Goal: Task Accomplishment & Management: Manage account settings

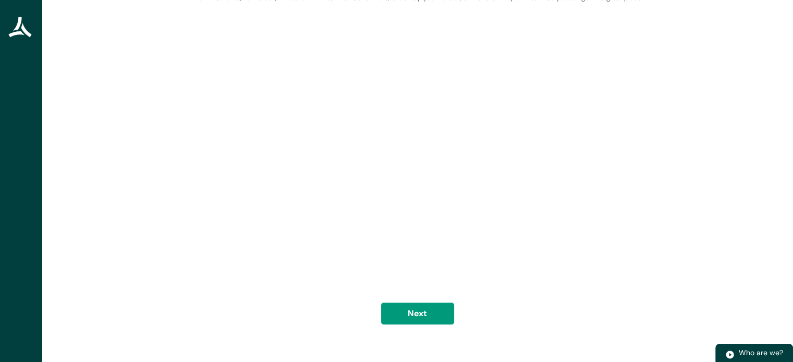
scroll to position [67, 0]
click at [416, 310] on button "Next" at bounding box center [417, 314] width 73 height 22
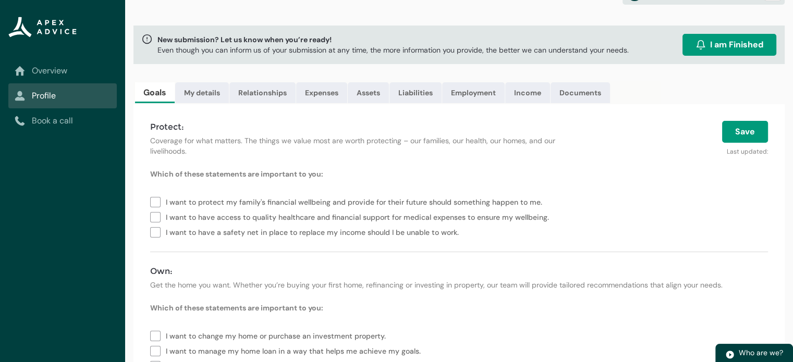
scroll to position [0, 0]
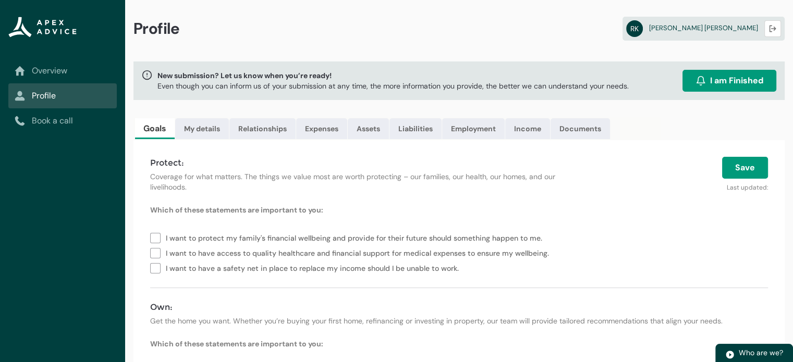
click at [63, 68] on link "Overview" at bounding box center [63, 71] width 96 height 13
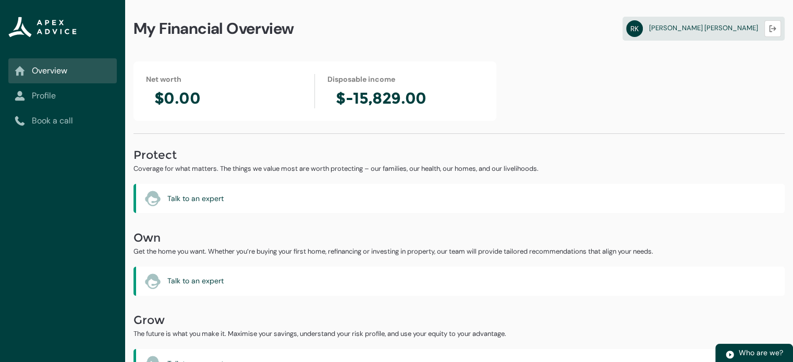
click at [46, 98] on link "Profile" at bounding box center [63, 96] width 96 height 13
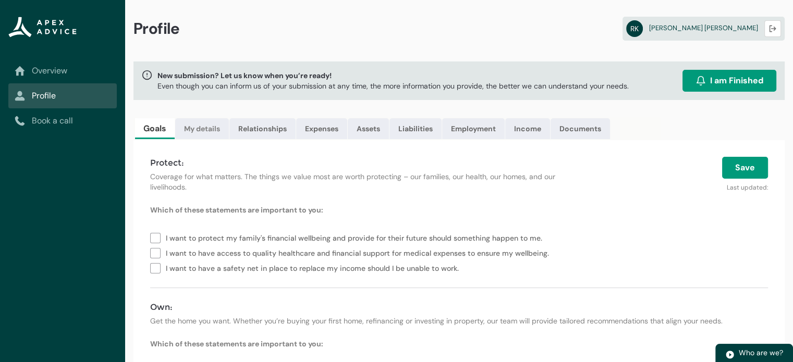
click at [201, 129] on link "My details" at bounding box center [202, 128] width 54 height 21
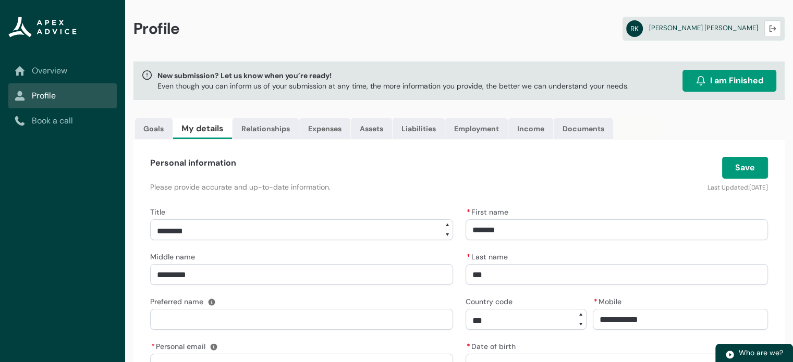
scroll to position [156, 0]
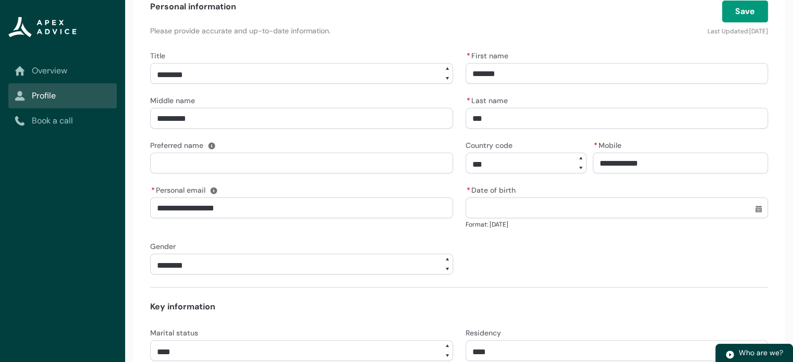
click at [491, 214] on input "* Date of birth" at bounding box center [617, 208] width 303 height 21
select select "Date picker: October"
type input "**********"
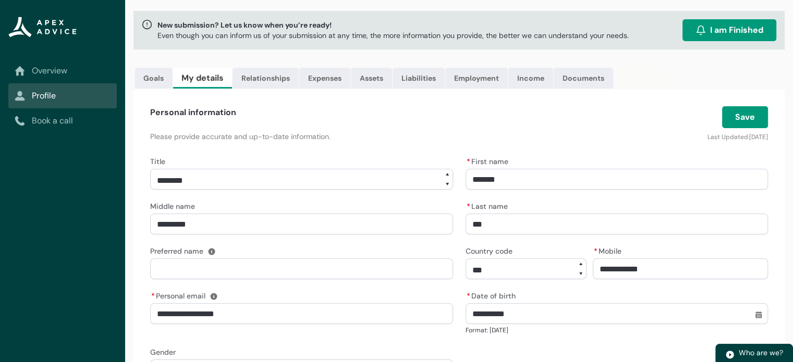
scroll to position [0, 0]
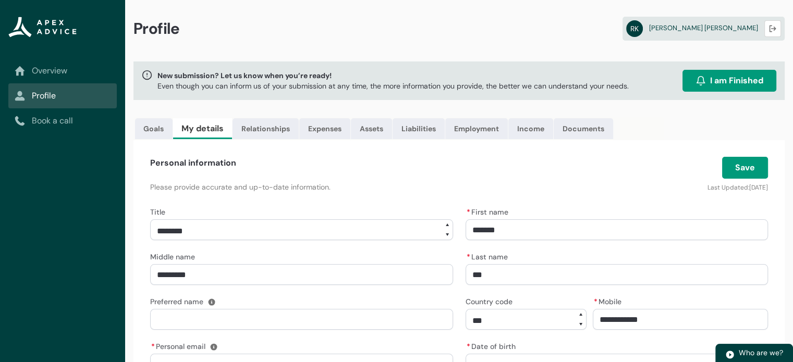
type lightning-datepicker "1977-08-01"
type lightning-input "1977-08-01"
type input "*********"
click at [734, 164] on button "Save" at bounding box center [745, 168] width 46 height 22
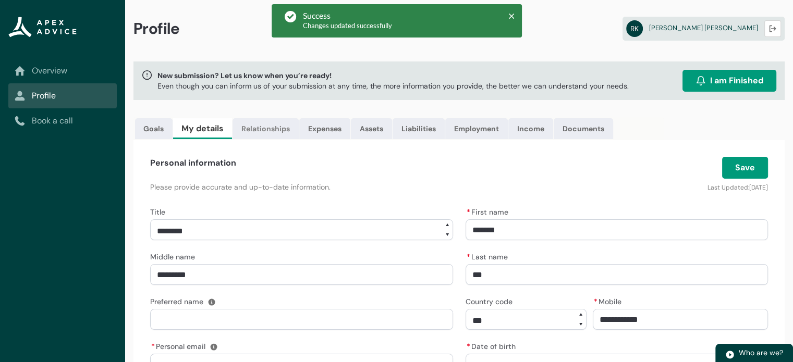
click at [274, 129] on link "Relationships" at bounding box center [266, 128] width 66 height 21
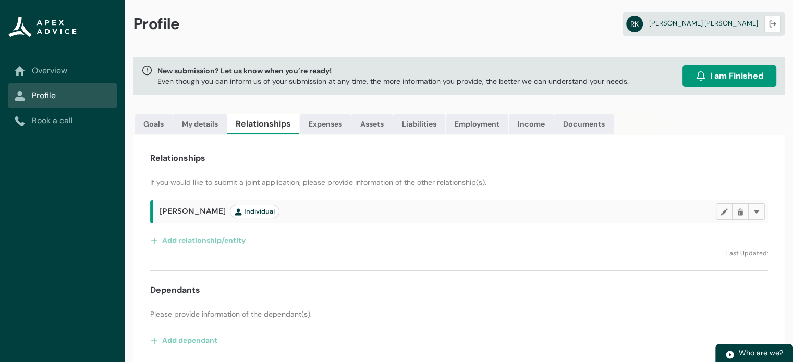
scroll to position [6, 0]
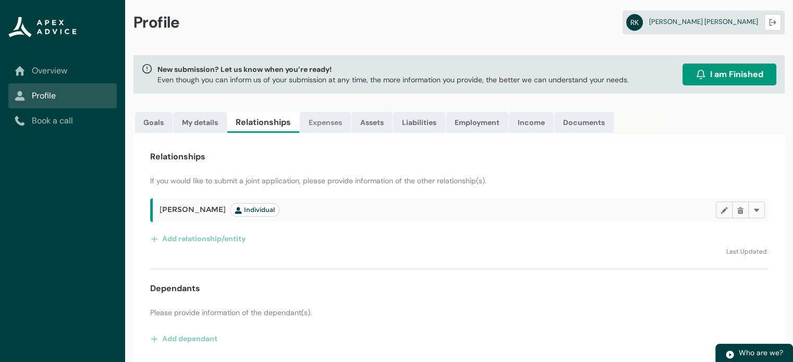
click at [328, 122] on link "Expenses" at bounding box center [325, 122] width 51 height 21
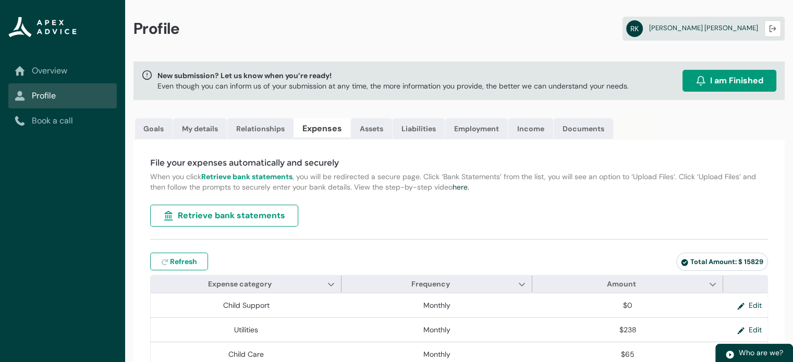
type input "***"
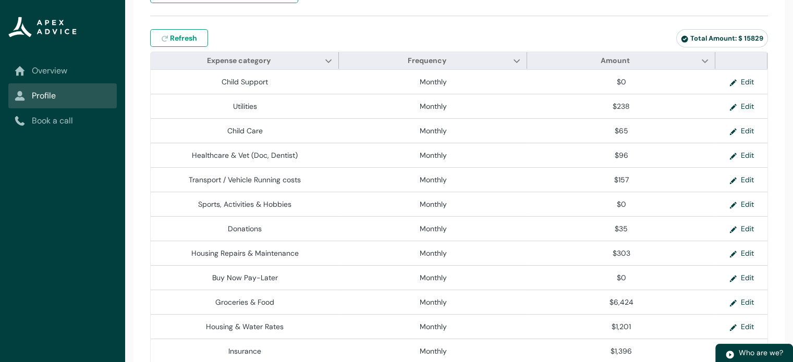
scroll to position [15, 0]
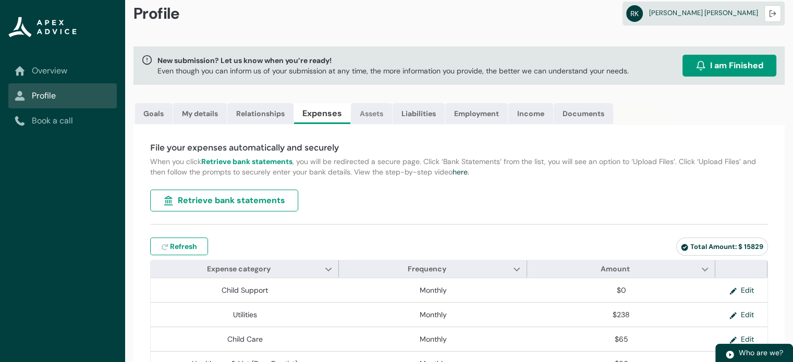
click at [377, 113] on link "Assets" at bounding box center [371, 113] width 41 height 21
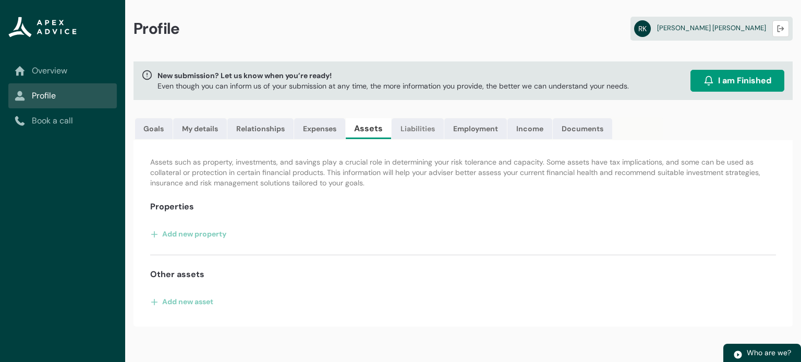
click at [417, 131] on link "Liabilities" at bounding box center [418, 128] width 52 height 21
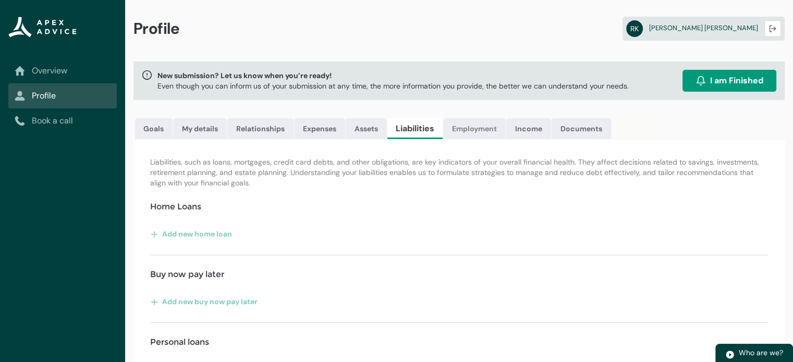
click at [479, 127] on link "Employment" at bounding box center [474, 128] width 63 height 21
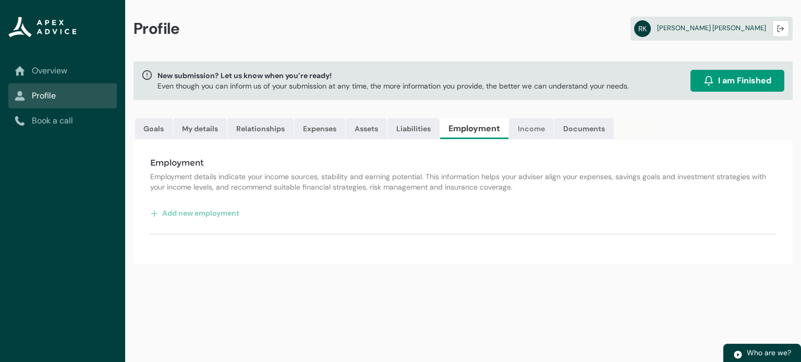
click at [527, 127] on link "Income" at bounding box center [531, 128] width 45 height 21
click at [567, 125] on link "Documents" at bounding box center [580, 128] width 59 height 21
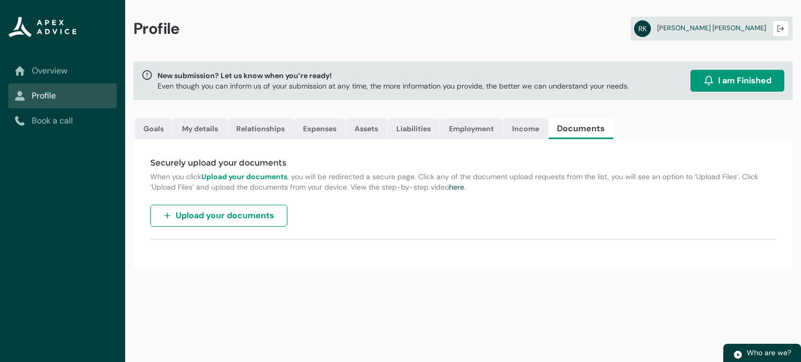
click at [58, 71] on link "Overview" at bounding box center [63, 71] width 96 height 13
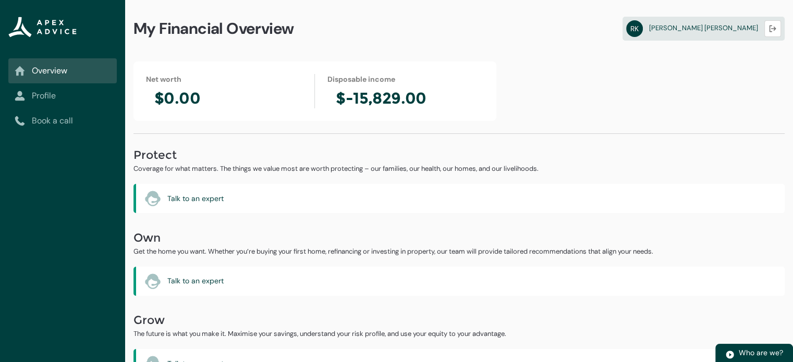
click at [238, 151] on h2 "Protect" at bounding box center [459, 155] width 651 height 17
